Goal: Information Seeking & Learning: Learn about a topic

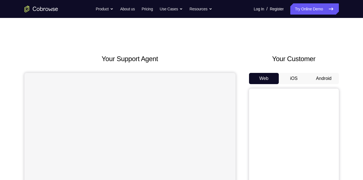
click at [318, 77] on button "Android" at bounding box center [323, 78] width 30 height 11
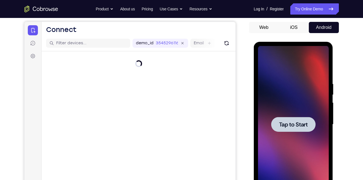
click at [298, 129] on div at bounding box center [293, 124] width 44 height 15
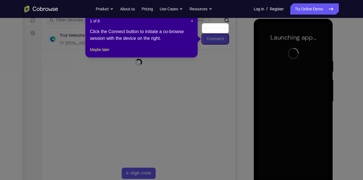
scroll to position [73, 0]
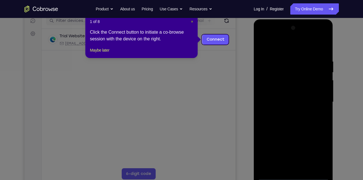
click at [191, 21] on span "×" at bounding box center [192, 21] width 2 height 4
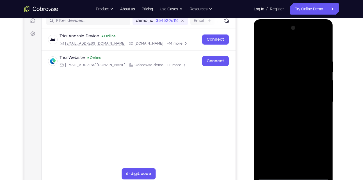
click at [275, 177] on div at bounding box center [293, 102] width 71 height 157
click at [295, 177] on div at bounding box center [293, 102] width 71 height 157
click at [267, 167] on div at bounding box center [293, 102] width 71 height 157
click at [274, 62] on div at bounding box center [293, 102] width 71 height 157
click at [303, 167] on div at bounding box center [293, 102] width 71 height 157
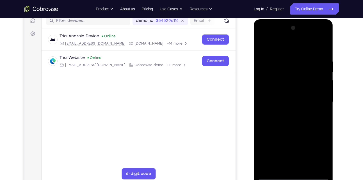
click at [273, 60] on div at bounding box center [293, 102] width 71 height 157
click at [276, 48] on div at bounding box center [293, 102] width 71 height 157
click at [269, 69] on div at bounding box center [293, 102] width 71 height 157
click at [287, 167] on div at bounding box center [293, 102] width 71 height 157
click at [270, 95] on div at bounding box center [293, 102] width 71 height 157
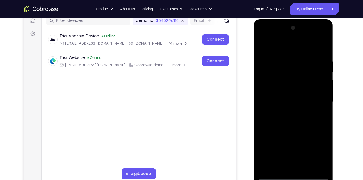
click at [272, 92] on div at bounding box center [293, 102] width 71 height 157
click at [282, 100] on div at bounding box center [293, 102] width 71 height 157
click at [283, 121] on div at bounding box center [293, 102] width 71 height 157
click at [296, 118] on div at bounding box center [293, 102] width 71 height 157
click at [284, 60] on div at bounding box center [293, 102] width 71 height 157
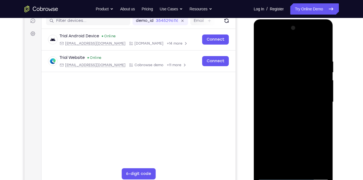
click at [322, 48] on div at bounding box center [293, 102] width 71 height 157
click at [303, 58] on div at bounding box center [293, 102] width 71 height 157
click at [323, 47] on div at bounding box center [293, 102] width 71 height 157
click at [283, 61] on div at bounding box center [293, 102] width 71 height 157
click at [321, 48] on div at bounding box center [293, 102] width 71 height 157
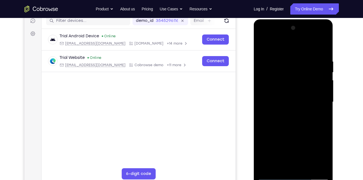
click at [318, 55] on div at bounding box center [293, 102] width 71 height 157
click at [321, 47] on div at bounding box center [293, 102] width 71 height 157
drag, startPoint x: 319, startPoint y: 57, endPoint x: 282, endPoint y: 65, distance: 37.9
click at [282, 65] on div at bounding box center [293, 102] width 71 height 157
click at [307, 167] on div at bounding box center [293, 102] width 71 height 157
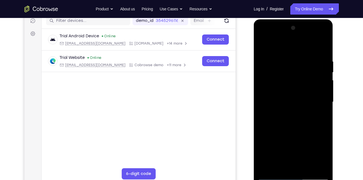
click at [294, 122] on div at bounding box center [293, 102] width 71 height 157
click at [316, 107] on div at bounding box center [293, 102] width 71 height 157
click at [262, 45] on div at bounding box center [293, 102] width 71 height 157
click at [278, 165] on div at bounding box center [293, 102] width 71 height 157
click at [268, 167] on div at bounding box center [293, 102] width 71 height 157
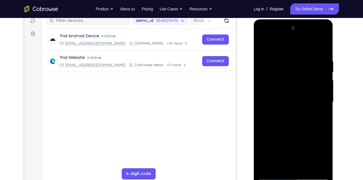
click at [323, 45] on div at bounding box center [293, 102] width 71 height 157
click at [262, 45] on div at bounding box center [293, 102] width 71 height 157
